Goal: Navigation & Orientation: Understand site structure

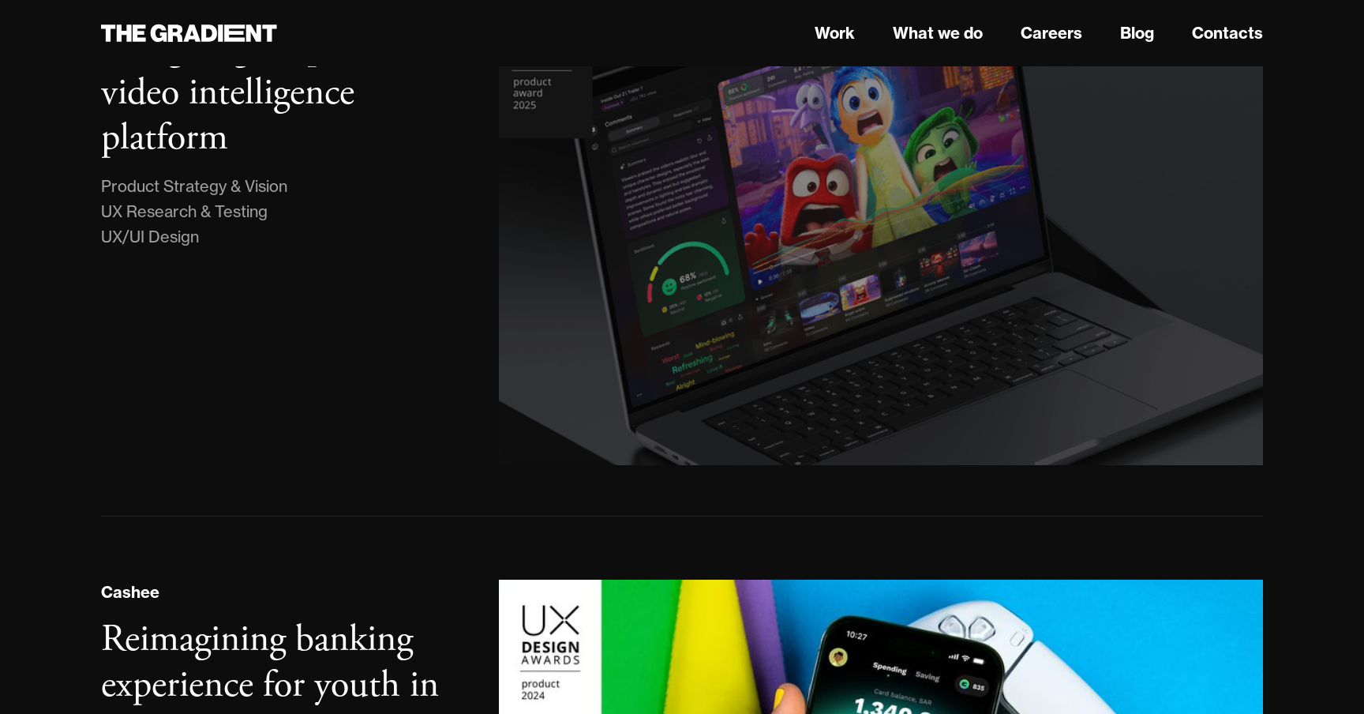
scroll to position [497, 0]
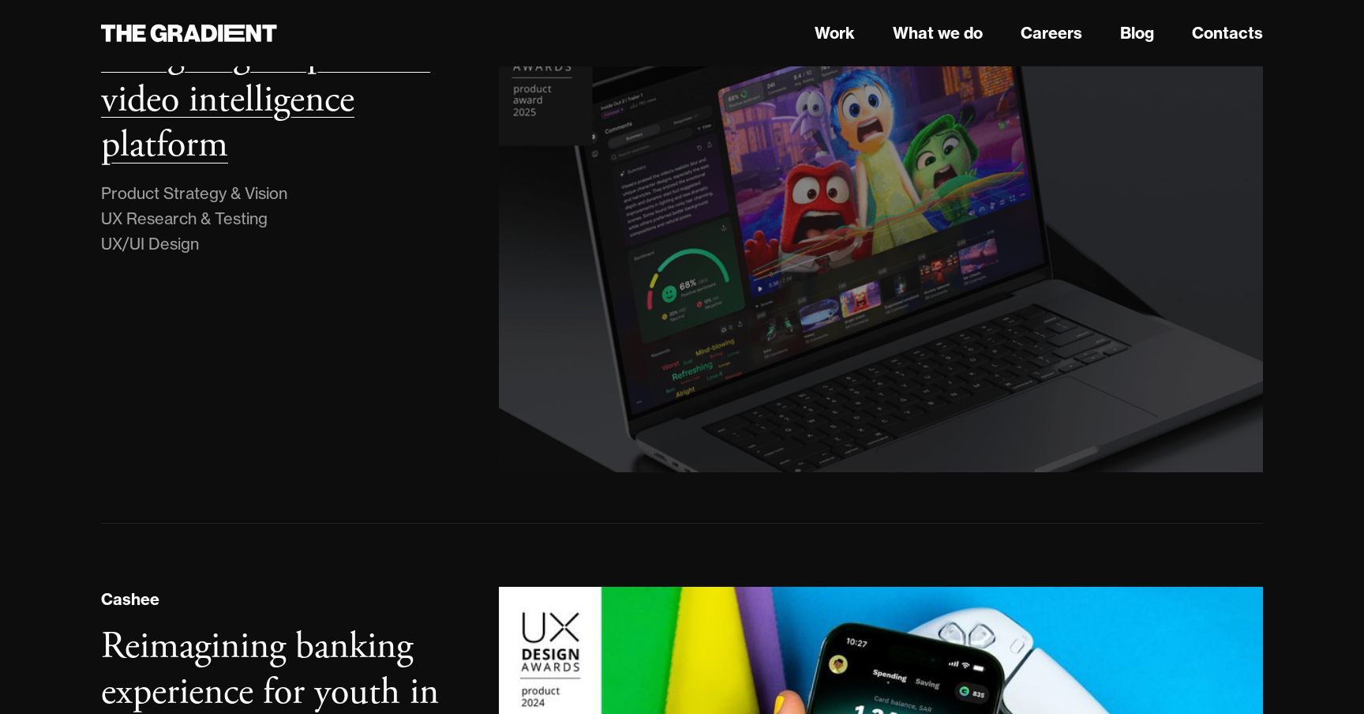
click at [743, 158] on img at bounding box center [880, 233] width 779 height 487
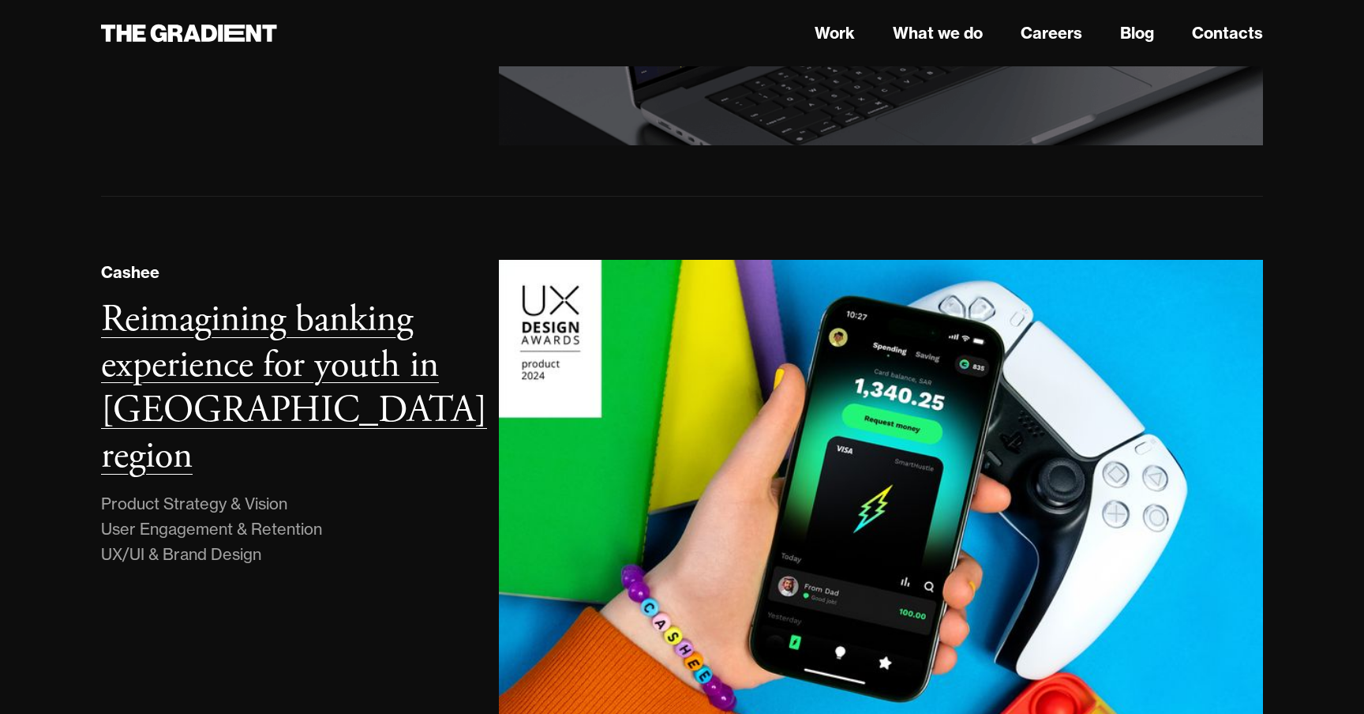
scroll to position [0, 0]
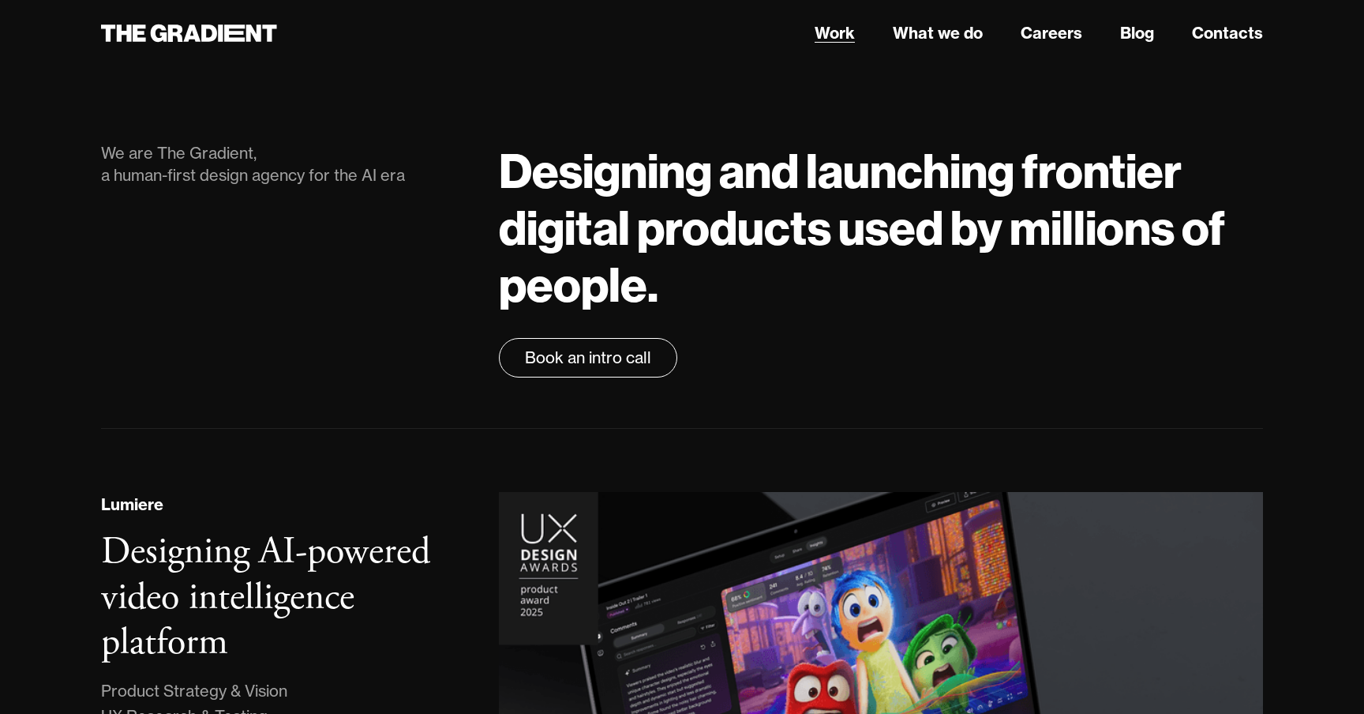
click at [843, 36] on link "Work" at bounding box center [835, 33] width 40 height 24
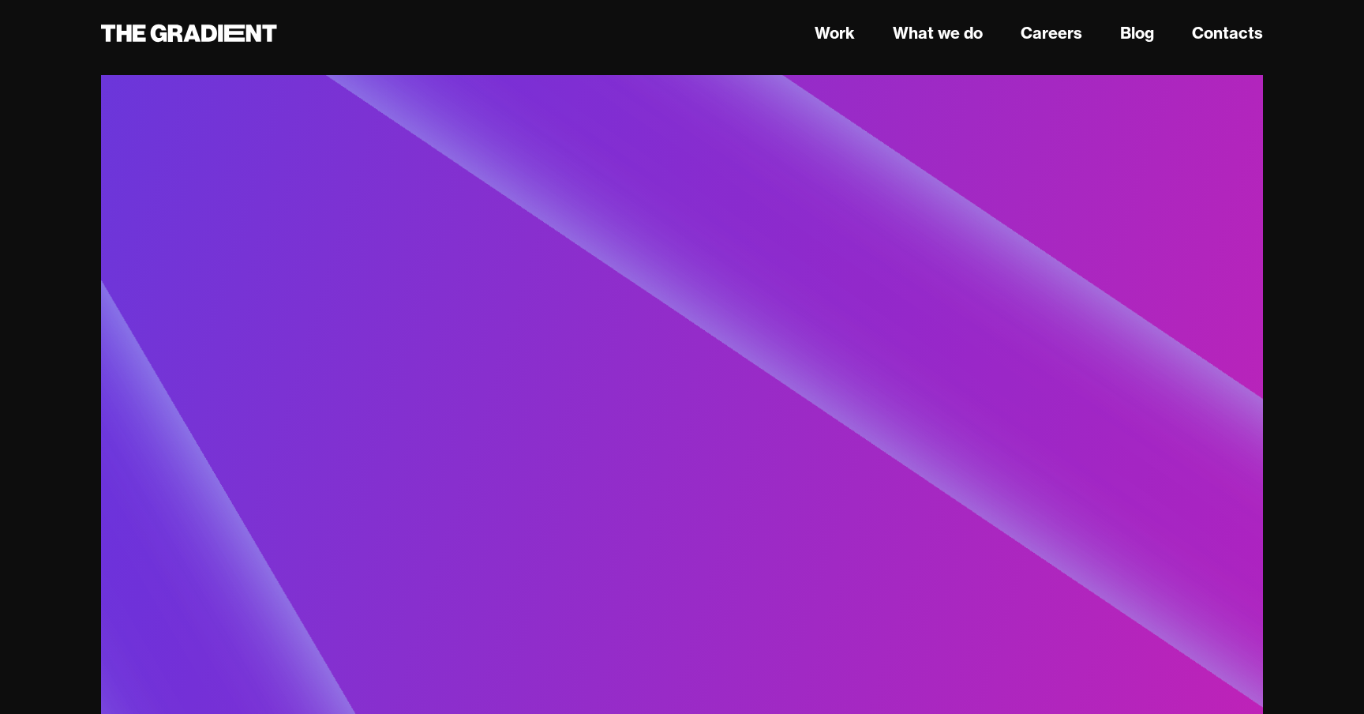
scroll to position [5666, 0]
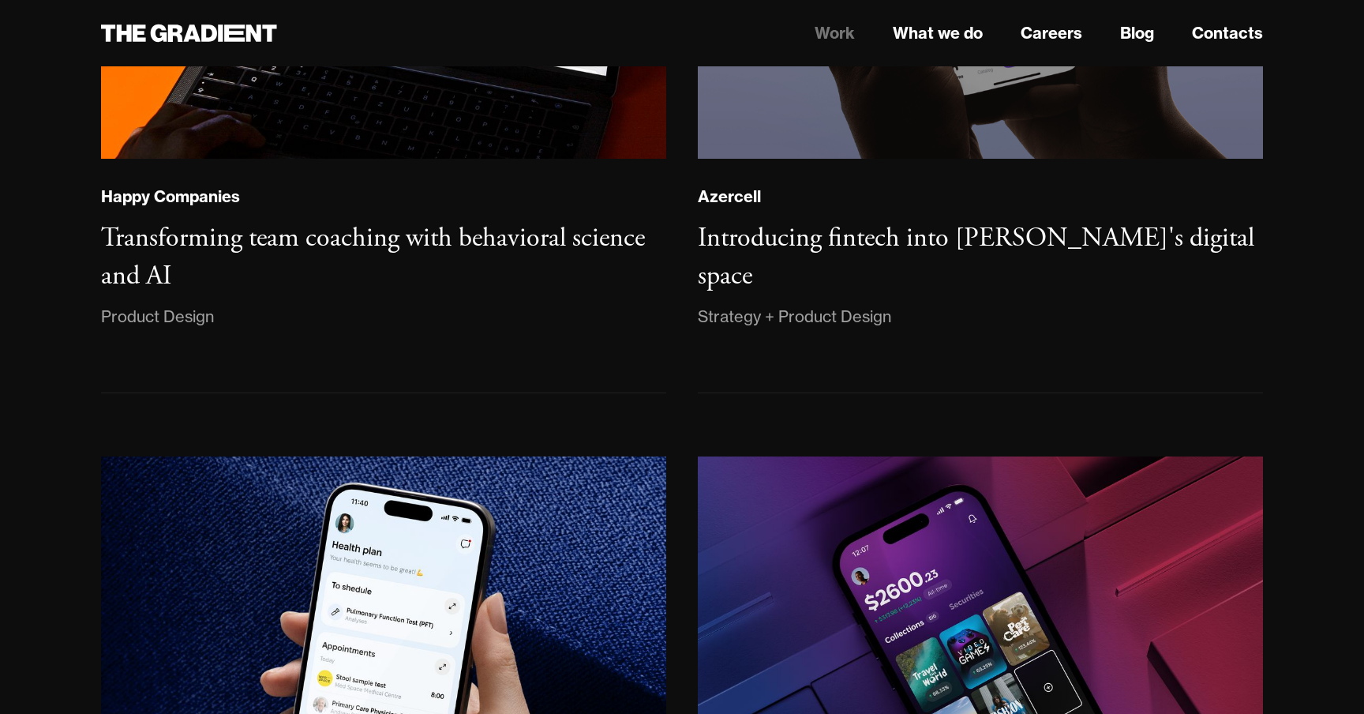
scroll to position [1270, 0]
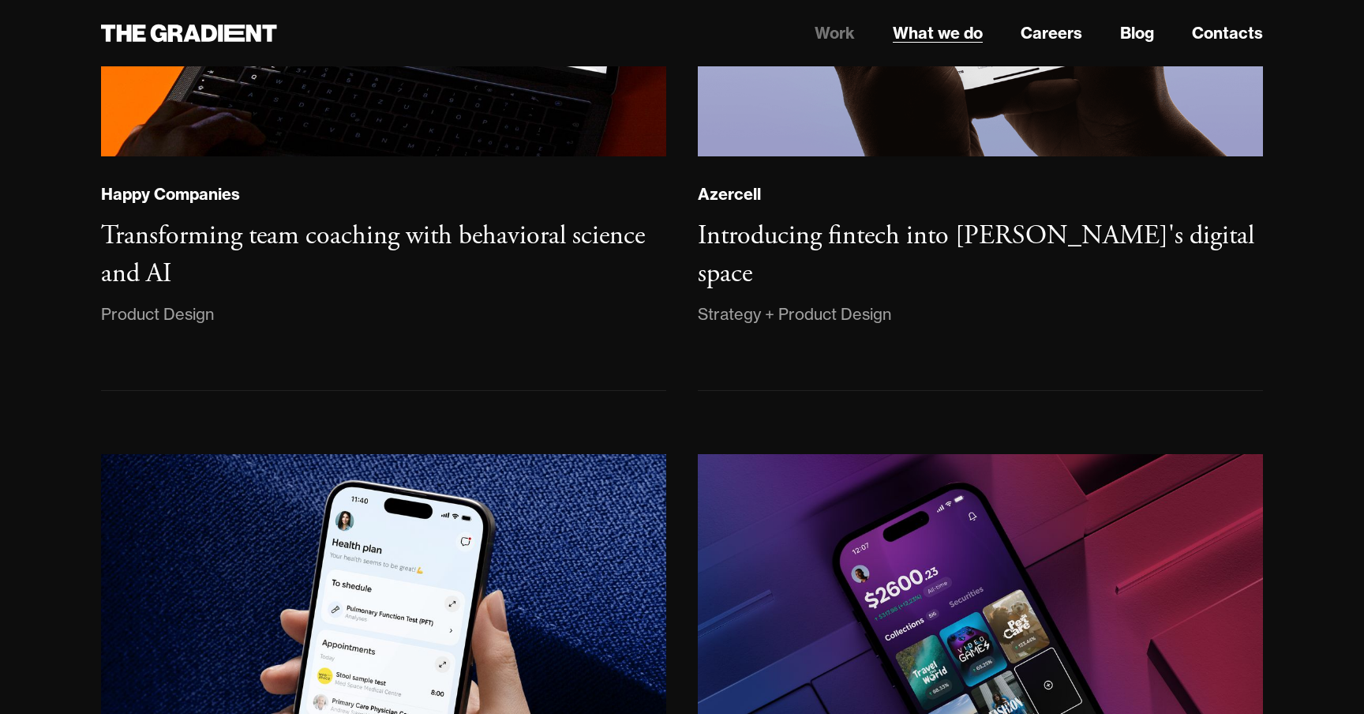
click at [946, 36] on link "What we do" at bounding box center [938, 33] width 90 height 24
